Goal: Check status

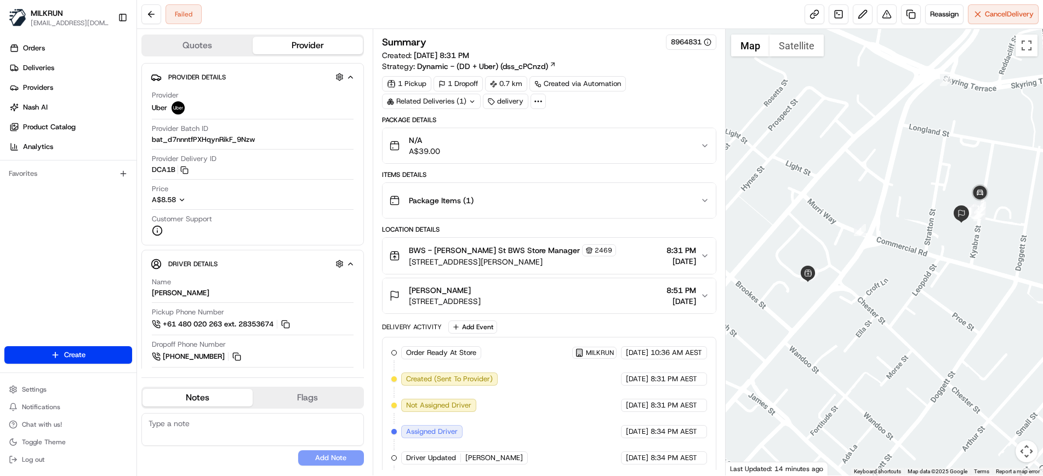
scroll to position [188, 0]
